Goal: Information Seeking & Learning: Find specific page/section

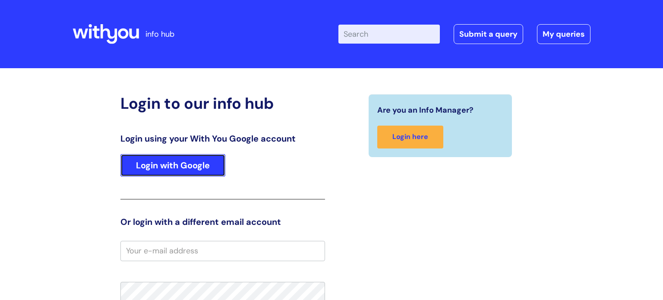
click at [188, 158] on link "Login with Google" at bounding box center [172, 165] width 105 height 22
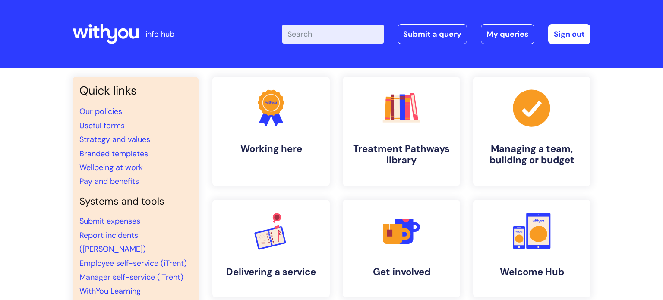
click at [313, 33] on input "Enter your search term here..." at bounding box center [332, 34] width 101 height 19
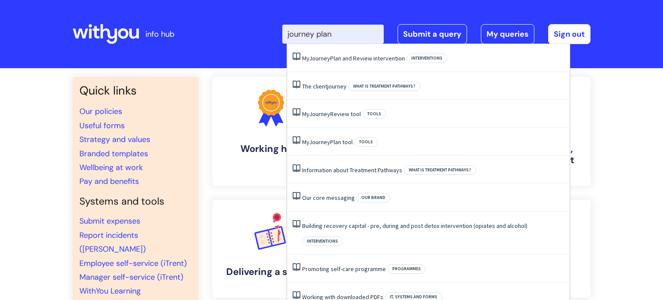
type input "journey plan"
click button "Search" at bounding box center [0, 0] width 0 height 0
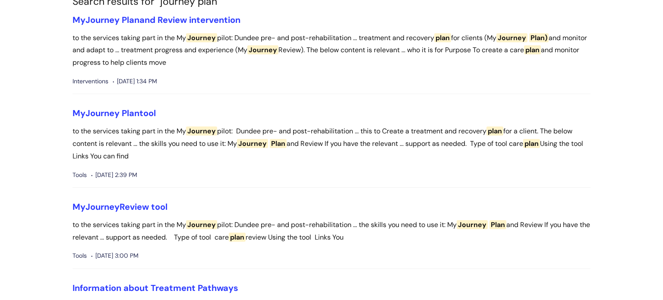
scroll to position [85, 0]
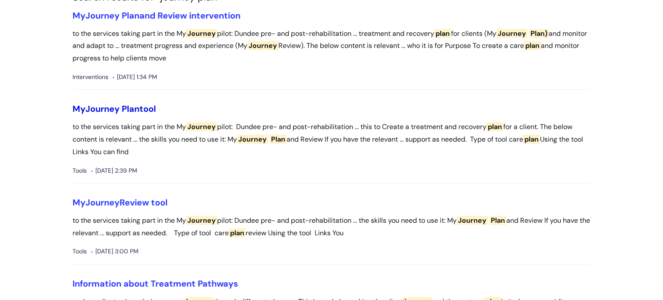
click at [142, 111] on link "My Journey Plan tool" at bounding box center [114, 108] width 83 height 11
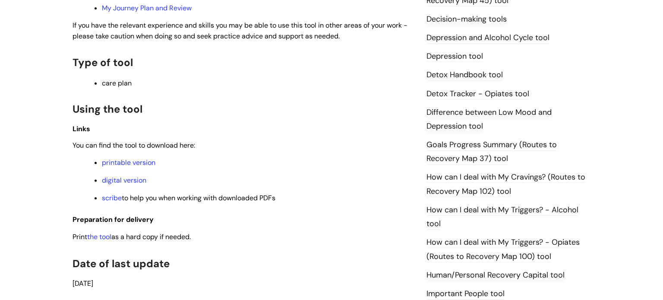
scroll to position [493, 0]
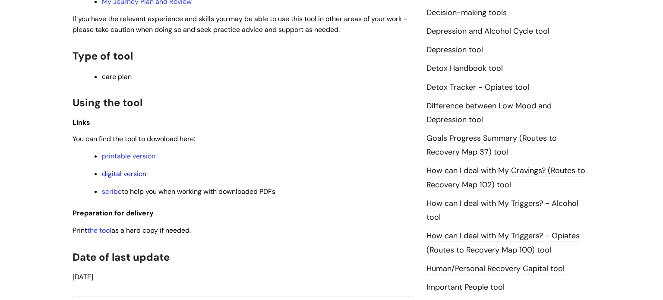
click at [135, 175] on link "digital version" at bounding box center [124, 173] width 44 height 9
